Goal: Task Accomplishment & Management: Use online tool/utility

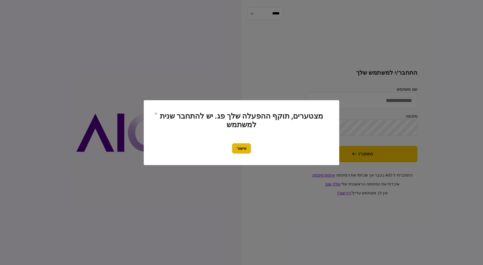
click at [240, 153] on section "מצטערים, תוקף ההפעלה שלך פג. יש להתחבר שנית למשתמש אישור" at bounding box center [242, 132] width 196 height 65
drag, startPoint x: 237, startPoint y: 148, endPoint x: 315, endPoint y: 157, distance: 78.7
click at [238, 148] on button "אישור" at bounding box center [241, 149] width 19 height 10
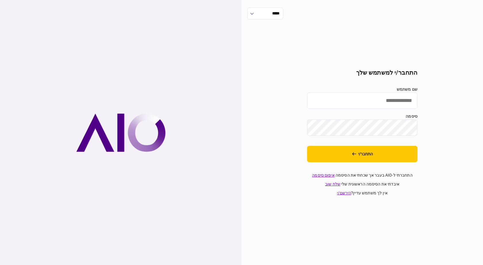
drag, startPoint x: 368, startPoint y: 97, endPoint x: 377, endPoint y: 105, distance: 11.5
click at [370, 98] on input "שם משתמש" at bounding box center [362, 101] width 110 height 16
type input "*********"
click at [307, 146] on button "התחבר/י" at bounding box center [362, 154] width 110 height 16
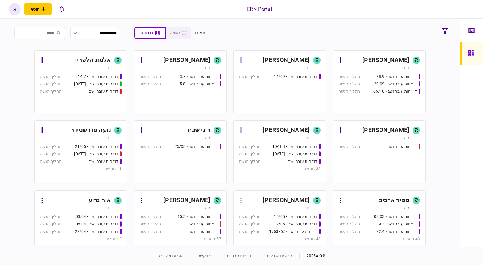
click at [46, 35] on input "search" at bounding box center [39, 33] width 51 height 12
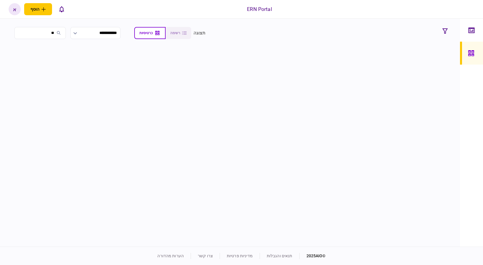
type input "*"
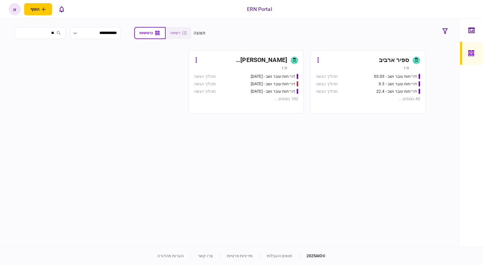
type input "**"
click at [273, 65] on div "ת.ז" at bounding box center [240, 68] width 93 height 6
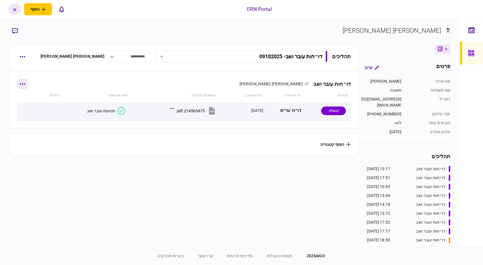
click at [24, 85] on icon "button" at bounding box center [22, 83] width 5 height 1
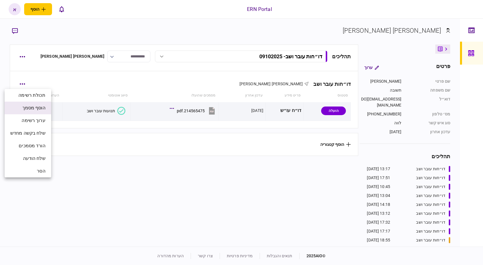
click at [41, 110] on span "הוסף מסמך" at bounding box center [33, 108] width 23 height 7
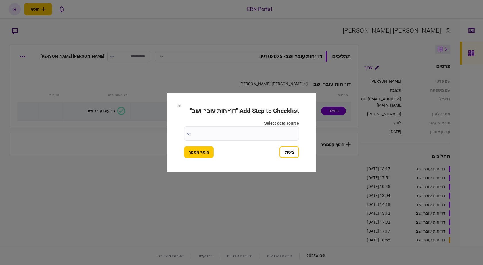
click at [258, 132] on input "select data source" at bounding box center [241, 134] width 115 height 14
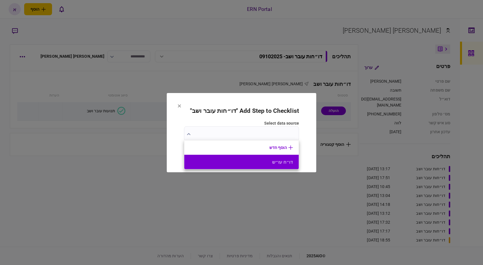
click at [265, 164] on button "דו״ח עו״ש" at bounding box center [241, 162] width 103 height 5
type input "*********"
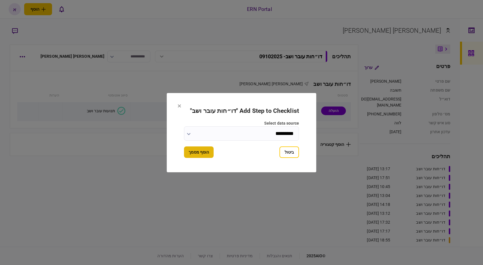
click at [201, 153] on button "הוסף מסמך" at bounding box center [199, 153] width 30 height 12
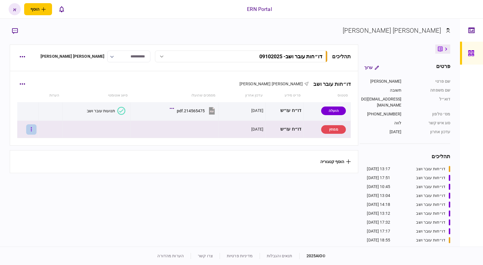
click at [33, 127] on button "button" at bounding box center [31, 130] width 10 height 10
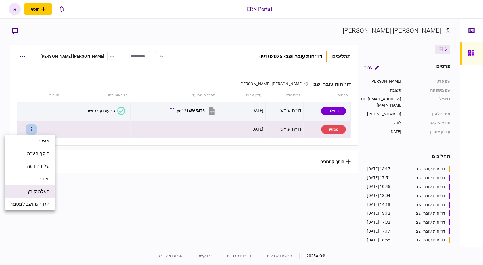
click at [41, 190] on span "העלה קובץ" at bounding box center [38, 191] width 22 height 7
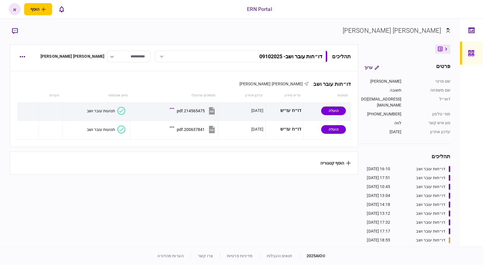
click at [107, 129] on div "תנועות עובר ושב" at bounding box center [101, 129] width 28 height 5
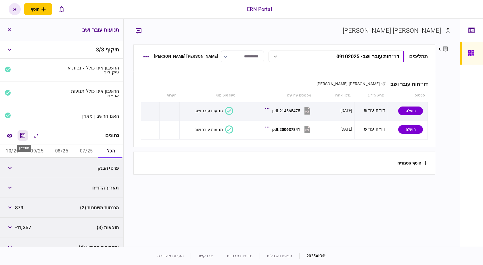
click at [25, 134] on icon "מחשבון" at bounding box center [22, 135] width 7 height 7
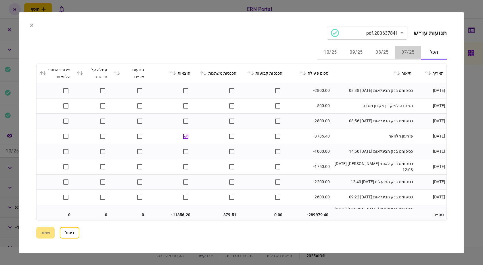
click at [402, 51] on button "07/25" at bounding box center [408, 53] width 26 height 14
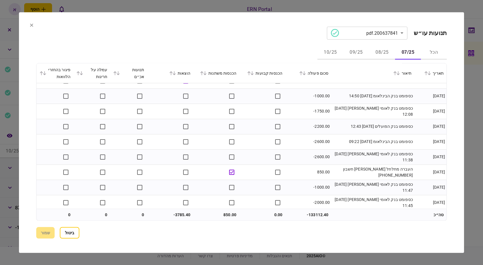
scroll to position [58, 0]
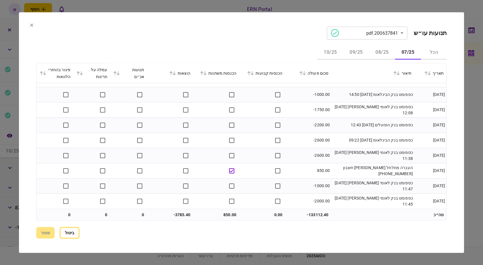
click at [383, 53] on button "08/25" at bounding box center [382, 53] width 26 height 14
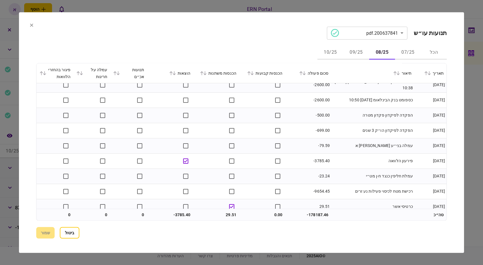
scroll to position [104, 0]
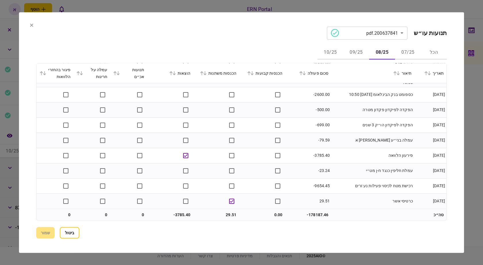
click at [355, 51] on button "09/25" at bounding box center [356, 53] width 26 height 14
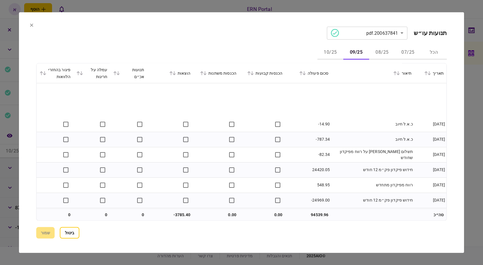
scroll to position [58, 0]
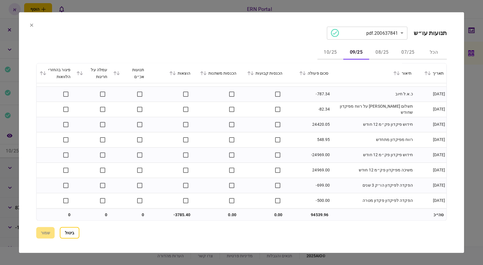
click at [321, 171] on td "24969.00" at bounding box center [308, 170] width 46 height 15
copy td "24969.00"
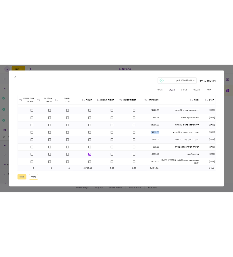
scroll to position [104, 0]
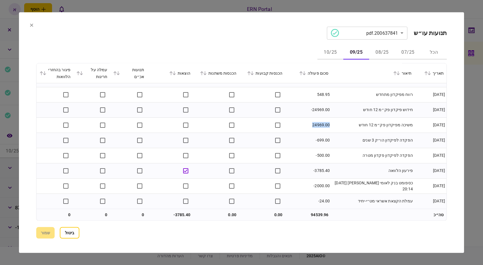
click at [335, 51] on button "10/25" at bounding box center [330, 53] width 26 height 14
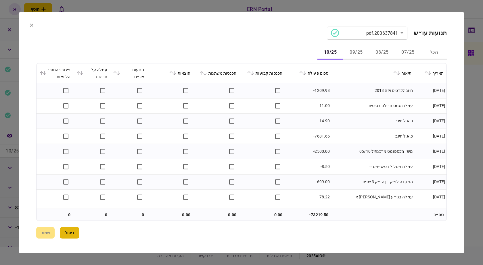
click at [72, 234] on button "ביטול" at bounding box center [70, 233] width 20 height 12
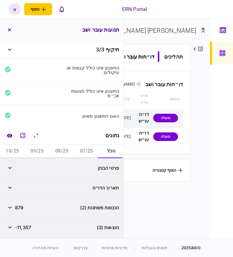
click at [82, 150] on button "07/25" at bounding box center [86, 152] width 25 height 14
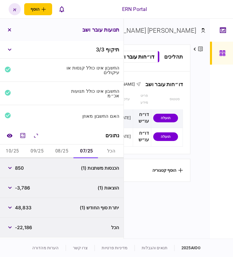
click at [20, 167] on span "850" at bounding box center [19, 168] width 9 height 7
copy span "850"
drag, startPoint x: 66, startPoint y: 149, endPoint x: 65, endPoint y: 152, distance: 3.1
click at [66, 149] on button "08/25" at bounding box center [61, 152] width 25 height 14
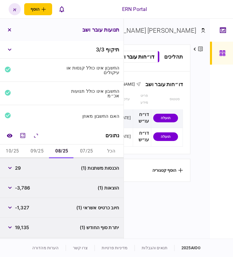
click at [88, 149] on button "07/25" at bounding box center [86, 152] width 25 height 14
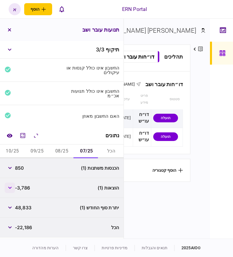
click at [11, 191] on button "button" at bounding box center [10, 188] width 10 height 10
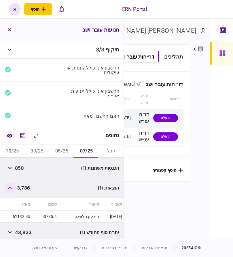
click at [11, 191] on button "button" at bounding box center [10, 188] width 10 height 10
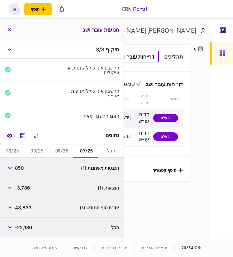
click at [22, 186] on span "-3,786" at bounding box center [22, 188] width 15 height 7
copy span "3,786"
click at [63, 148] on button "08/25" at bounding box center [61, 152] width 25 height 14
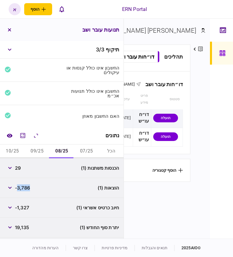
copy span "3,786"
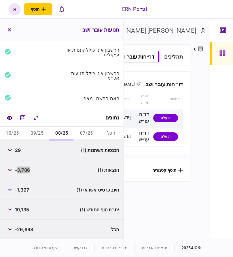
scroll to position [19, 0]
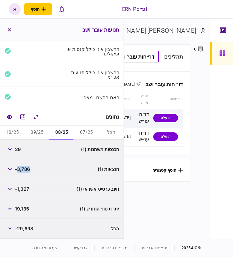
drag, startPoint x: 43, startPoint y: 135, endPoint x: 42, endPoint y: 145, distance: 9.4
click at [43, 135] on button "09/25" at bounding box center [37, 133] width 25 height 14
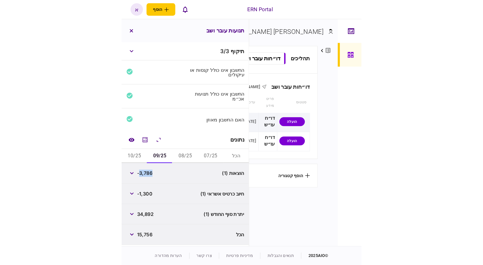
scroll to position [0, 0]
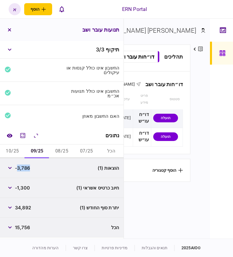
copy span "3,786"
click at [13, 149] on button "10/25" at bounding box center [12, 152] width 25 height 14
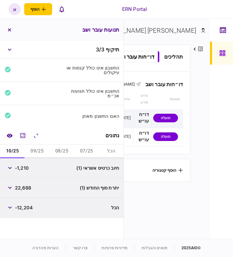
click at [25, 190] on span "22,688" at bounding box center [23, 188] width 16 height 7
copy span "22,688"
click at [36, 147] on button "09/25" at bounding box center [37, 152] width 25 height 14
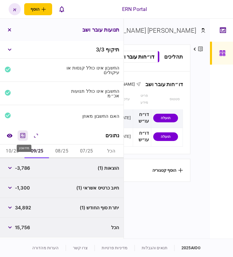
click at [24, 134] on icon "מחשבון" at bounding box center [22, 135] width 7 height 7
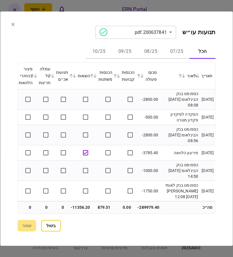
click at [177, 50] on button "07/25" at bounding box center [176, 52] width 26 height 14
click at [160, 52] on button "08/25" at bounding box center [150, 52] width 26 height 14
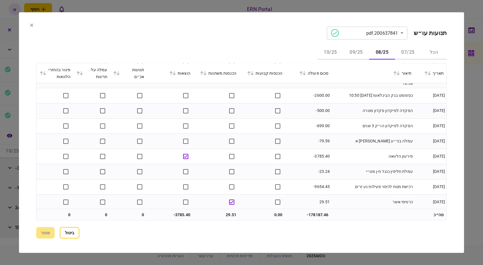
scroll to position [104, 0]
click at [359, 47] on button "09/25" at bounding box center [356, 53] width 26 height 14
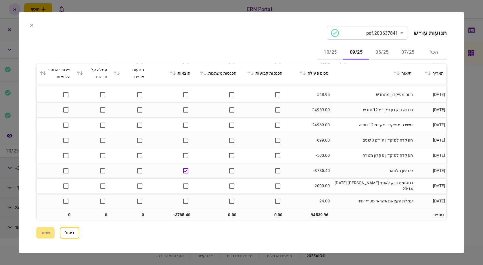
click at [336, 62] on section "הכל 07/25 08/25 09/25 10/25 תאריך תיאור סכום פעולה הכנסות קבועות הכנסות משתנות …" at bounding box center [241, 133] width 411 height 175
click at [336, 59] on button "10/25" at bounding box center [330, 53] width 26 height 14
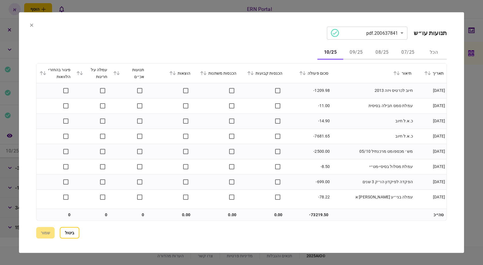
click at [471, 22] on div at bounding box center [241, 132] width 483 height 265
